Goal: Communication & Community: Answer question/provide support

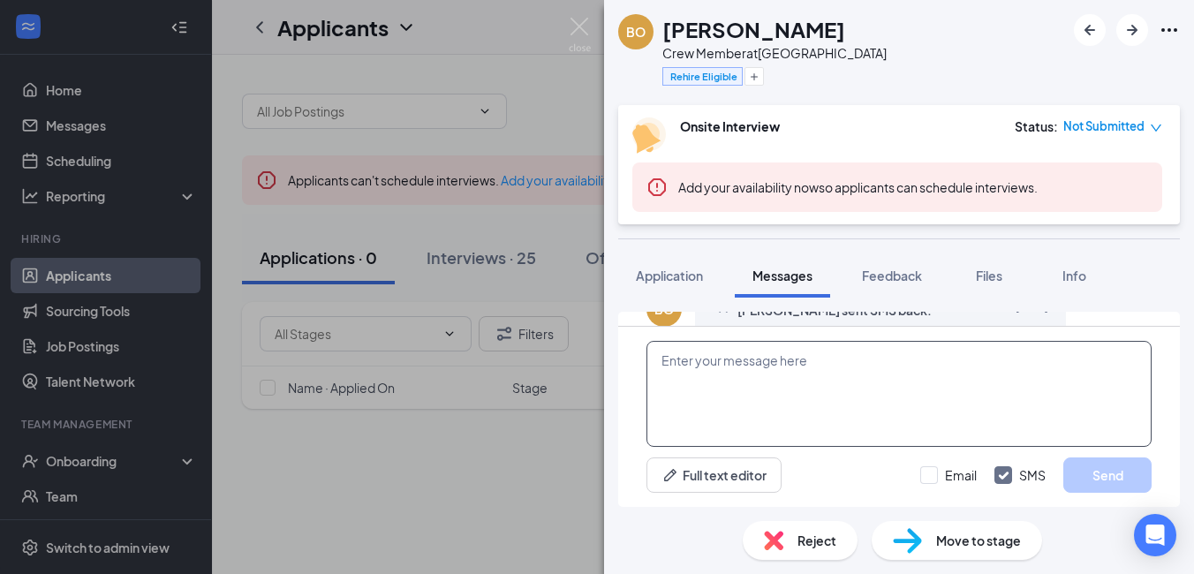
scroll to position [1051, 0]
click at [716, 408] on textarea at bounding box center [898, 394] width 505 height 106
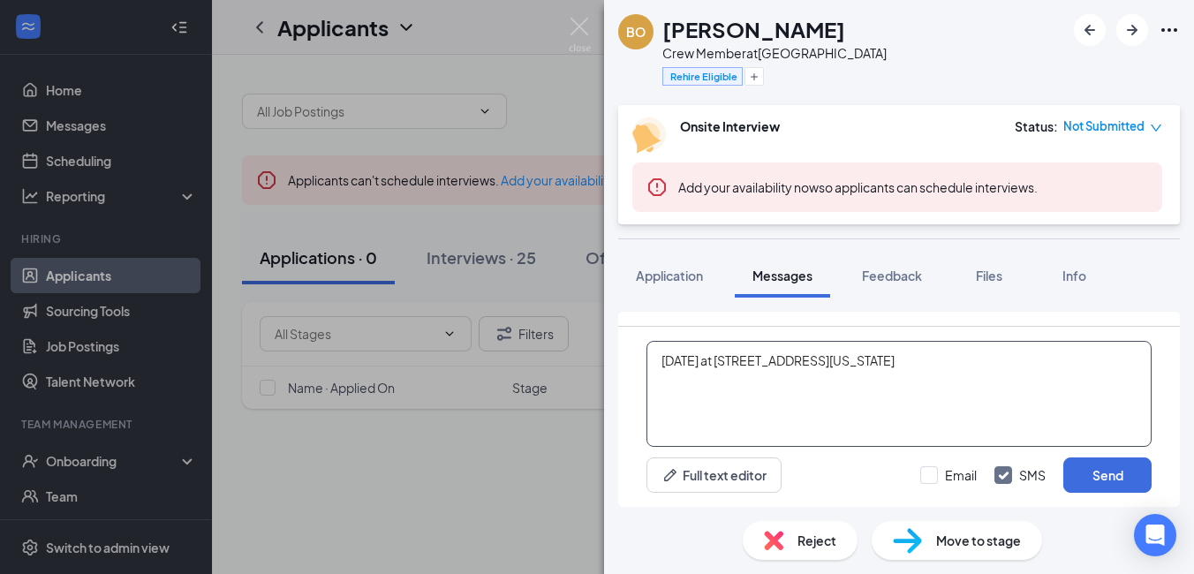
click at [770, 386] on textarea "[DATE] at [STREET_ADDRESS][US_STATE]" at bounding box center [898, 394] width 505 height 106
drag, startPoint x: 834, startPoint y: 378, endPoint x: 831, endPoint y: 391, distance: 13.7
click at [910, 397] on textarea "[DATE] at 10am [STREET_ADDRESS][US_STATE]" at bounding box center [898, 394] width 505 height 106
type textarea "[DATE] at 10am [STREET_ADDRESS][US_STATE]"
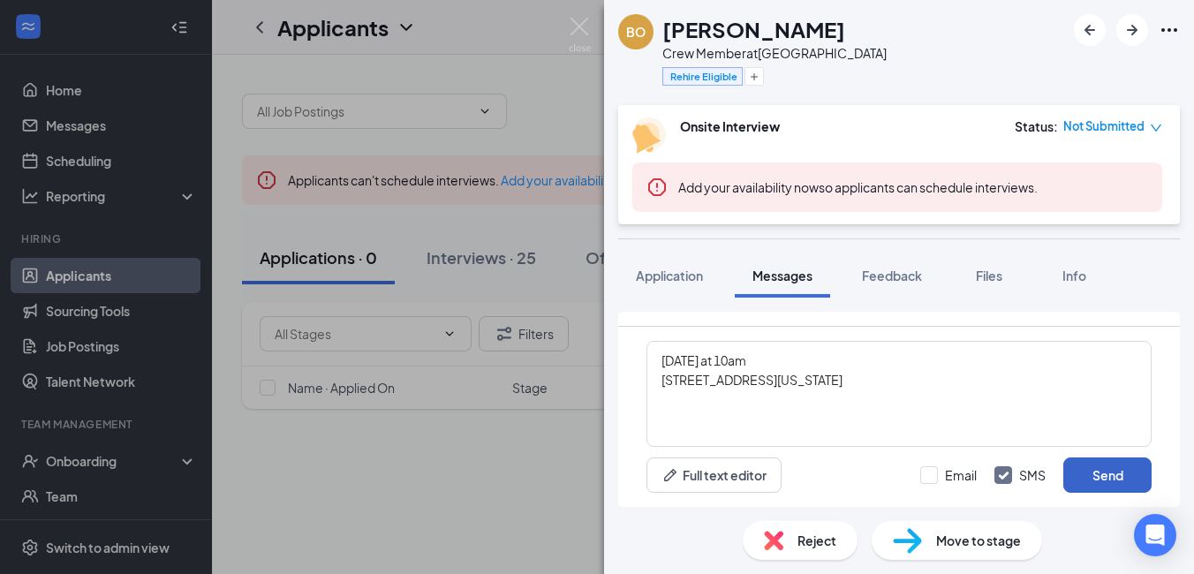
click at [1112, 481] on button "Send" at bounding box center [1107, 474] width 88 height 35
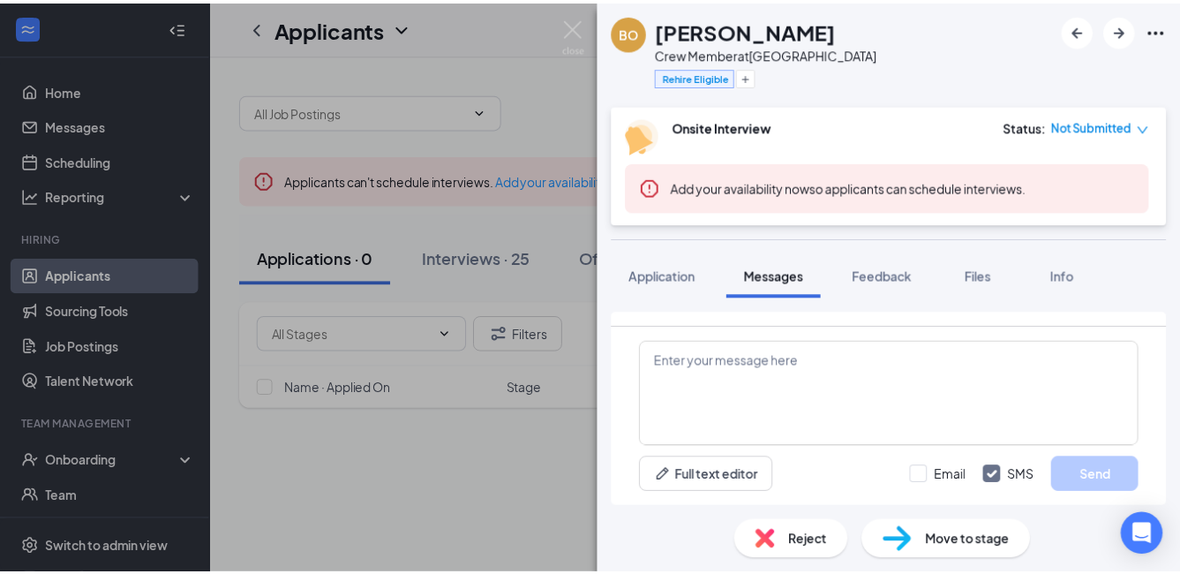
scroll to position [1183, 0]
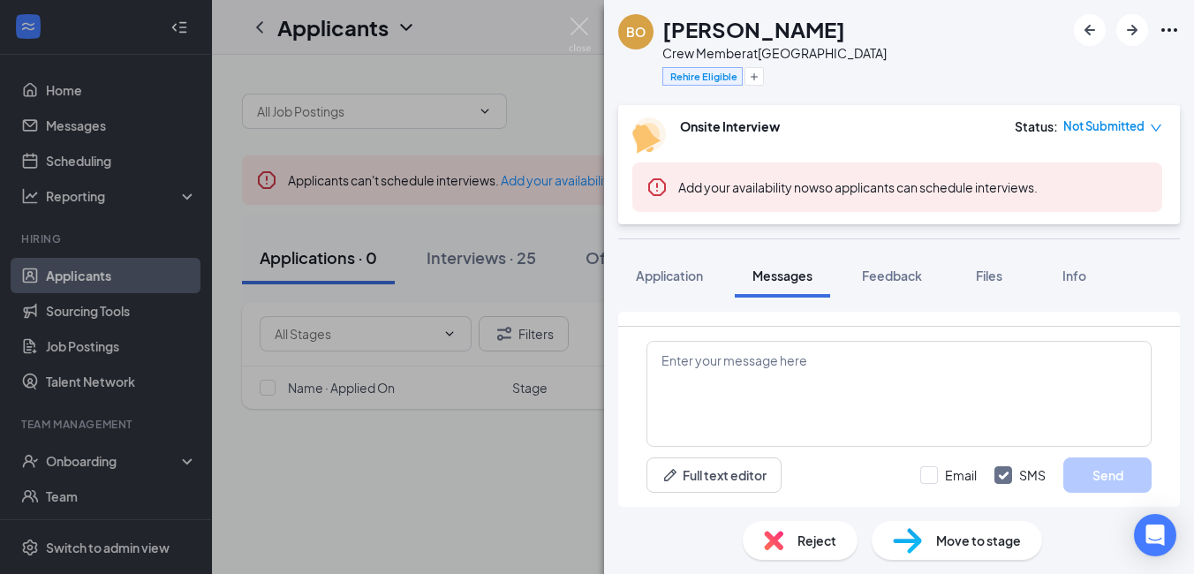
click at [591, 30] on div "[PERSON_NAME] Crew Member at [GEOGRAPHIC_DATA] Rehire Eligible Onsite Interview…" at bounding box center [597, 287] width 1194 height 574
click at [674, 415] on textarea at bounding box center [898, 394] width 505 height 106
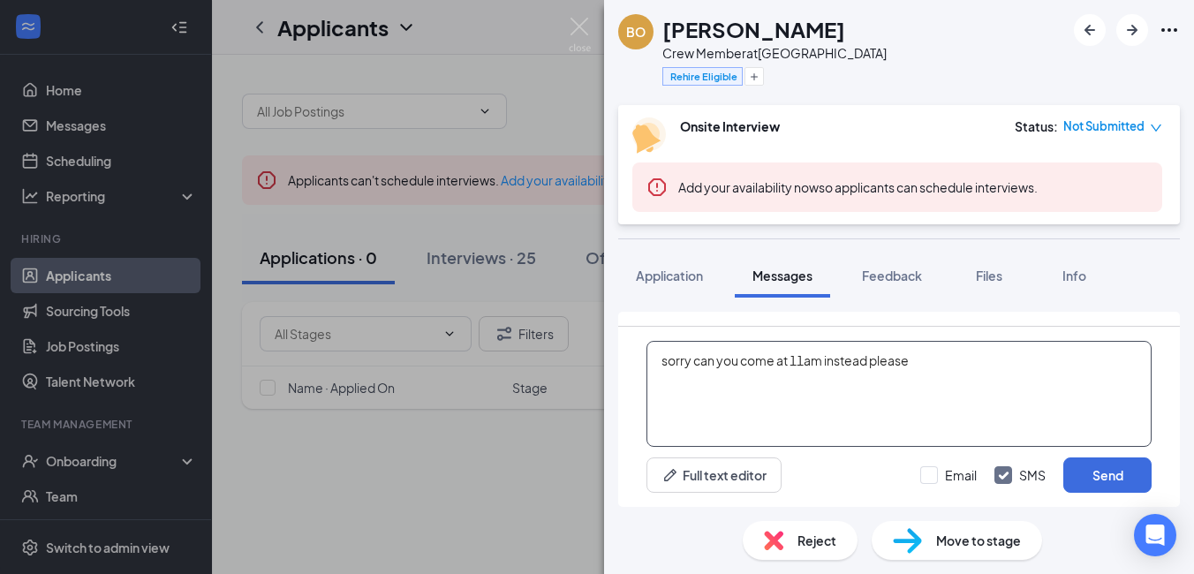
click at [917, 369] on textarea "sorry can you come at 11am instead please" at bounding box center [898, 394] width 505 height 106
type textarea "sorry can you come at 11am instead please thank you ."
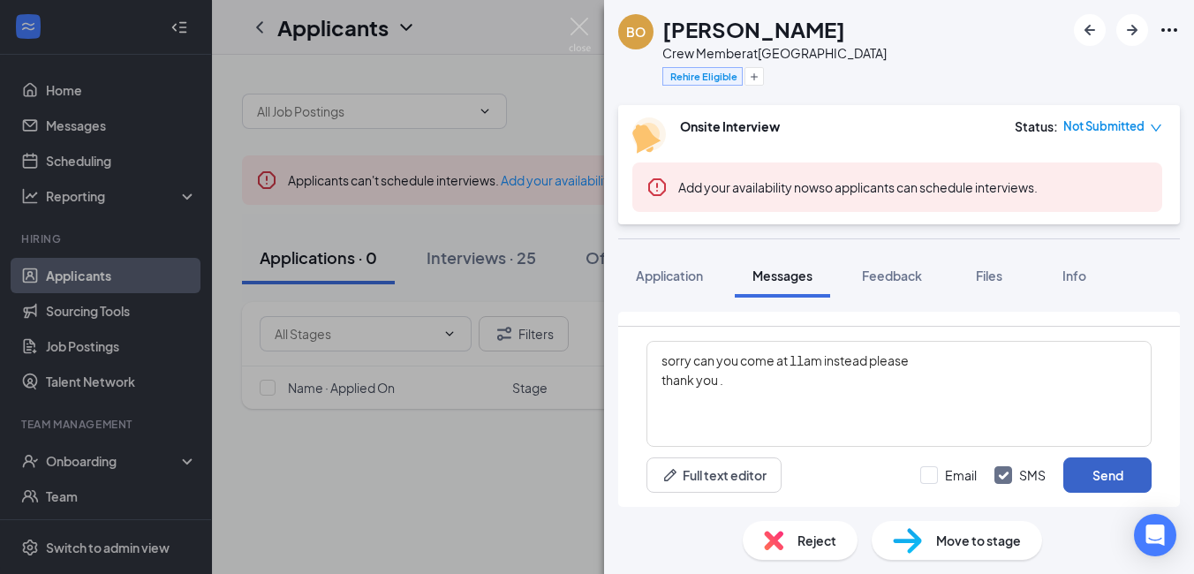
click at [1118, 480] on button "Send" at bounding box center [1107, 474] width 88 height 35
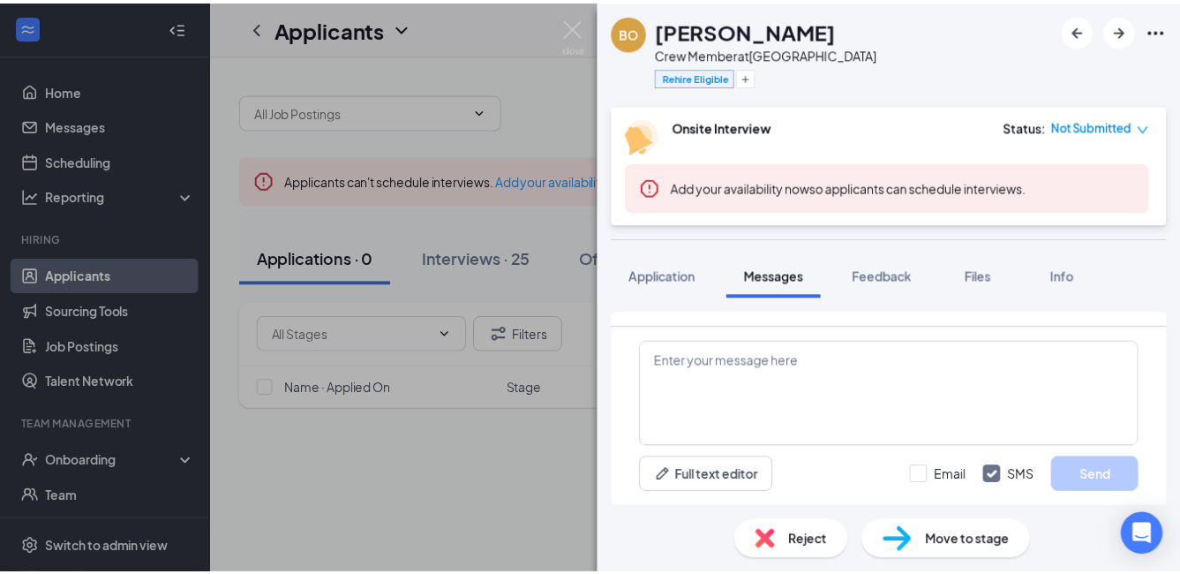
scroll to position [1232, 0]
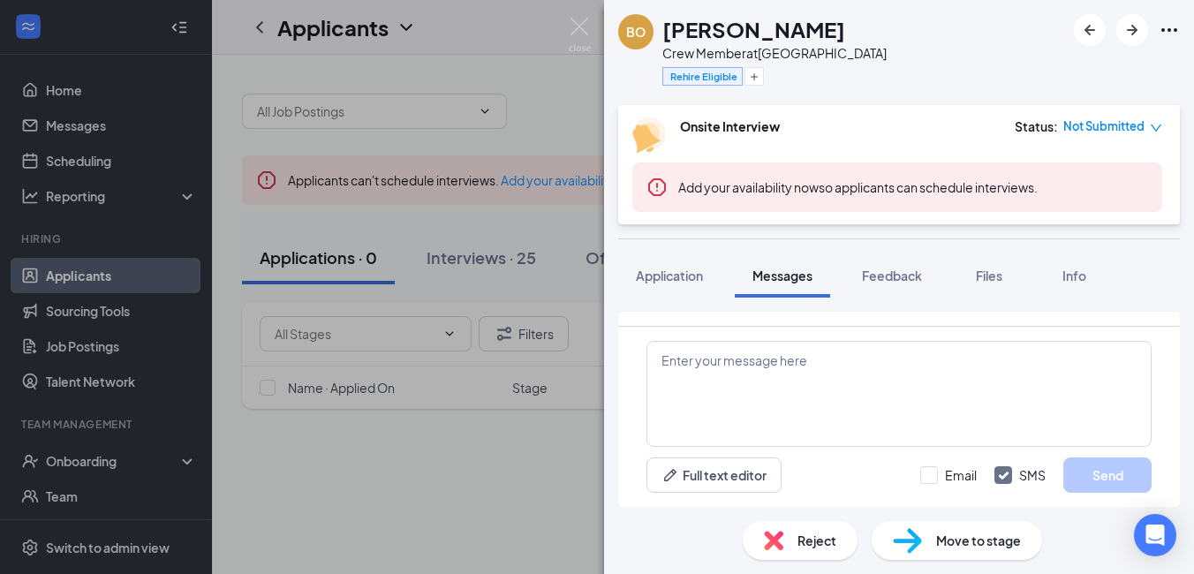
click at [569, 27] on img at bounding box center [580, 35] width 22 height 34
